Goal: Find specific page/section: Find specific page/section

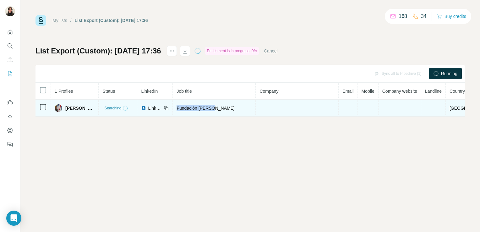
drag, startPoint x: 229, startPoint y: 107, endPoint x: 191, endPoint y: 110, distance: 38.4
click at [191, 110] on div "Fundación Harari" at bounding box center [213, 108] width 75 height 6
copy span "Fundación Harari"
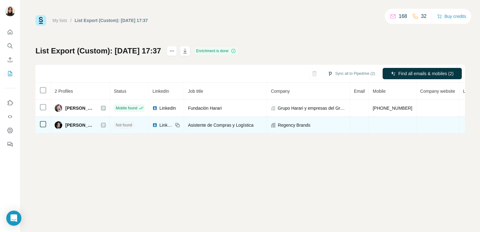
click at [173, 124] on span "LinkedIn" at bounding box center [166, 125] width 14 height 6
